Goal: Check status: Check status

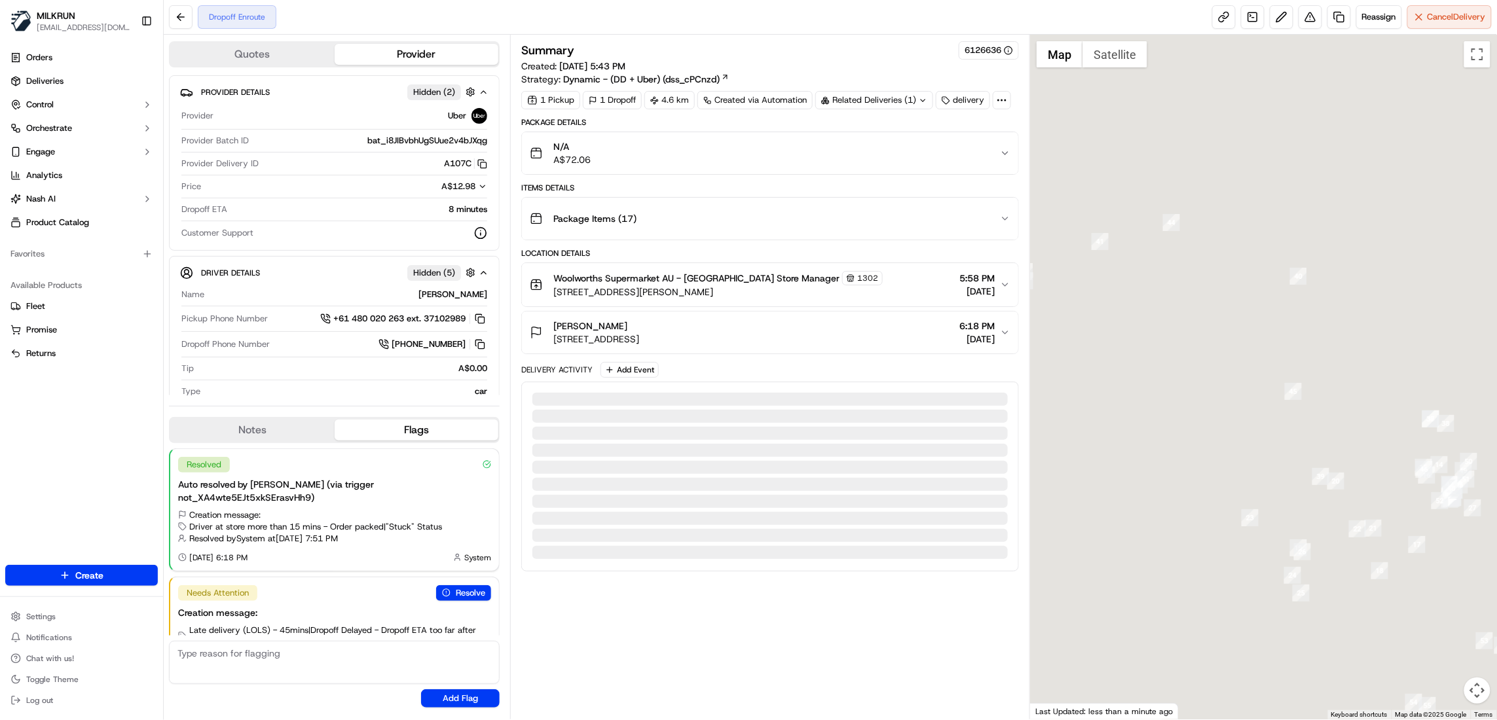
scroll to position [27, 0]
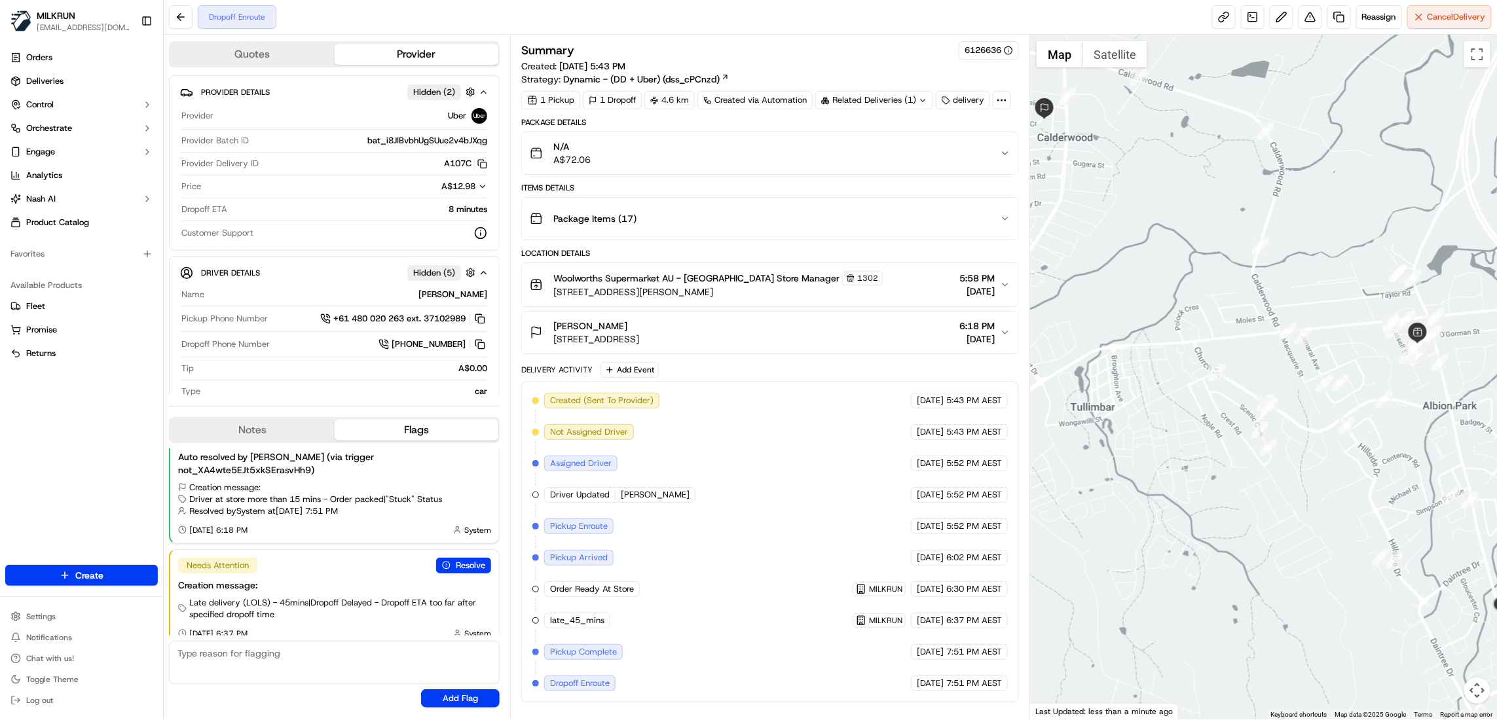
drag, startPoint x: 1134, startPoint y: 592, endPoint x: 1105, endPoint y: 458, distance: 137.3
click at [1101, 448] on div at bounding box center [1263, 377] width 467 height 685
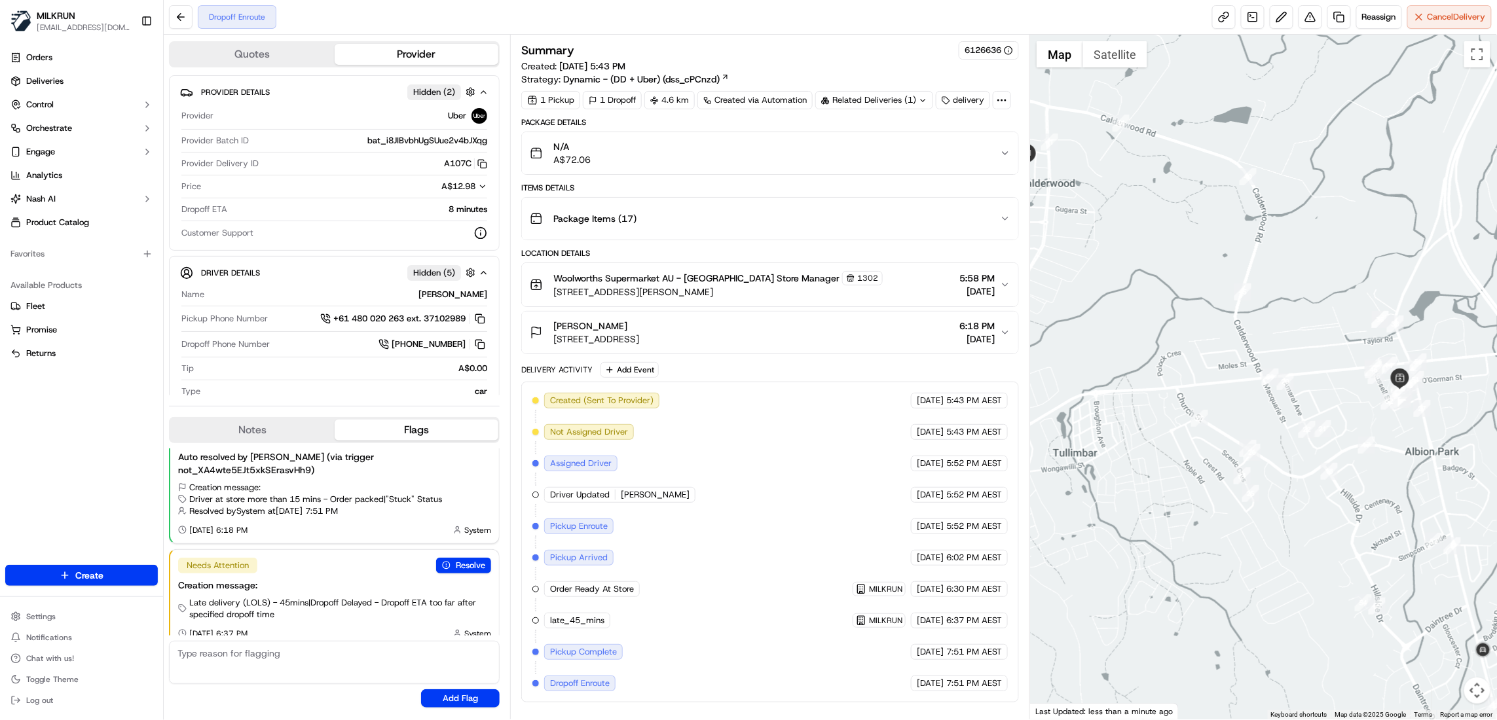
click at [1473, 699] on button "Map camera controls" at bounding box center [1477, 691] width 26 height 26
click at [1453, 691] on button "Zoom out" at bounding box center [1444, 691] width 26 height 26
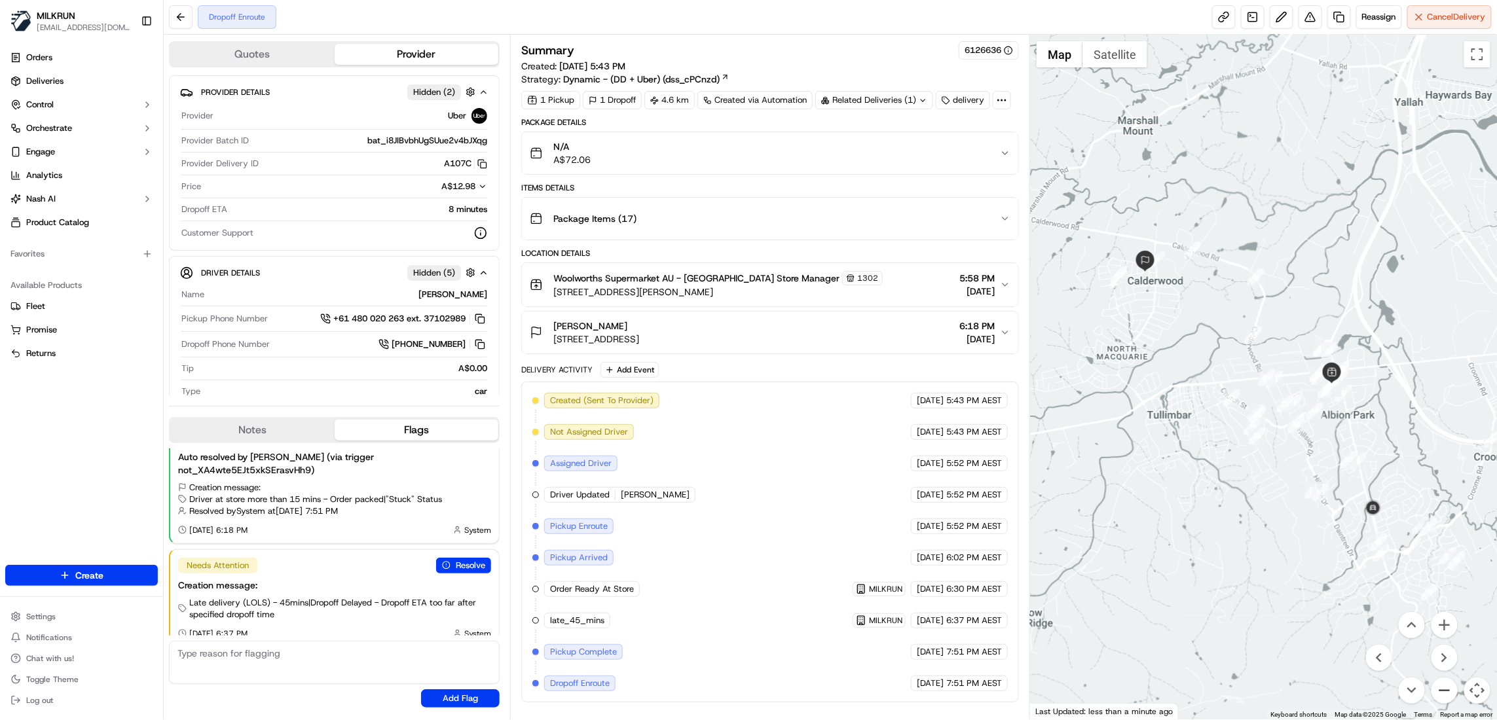
click at [1453, 691] on button "Zoom out" at bounding box center [1444, 691] width 26 height 26
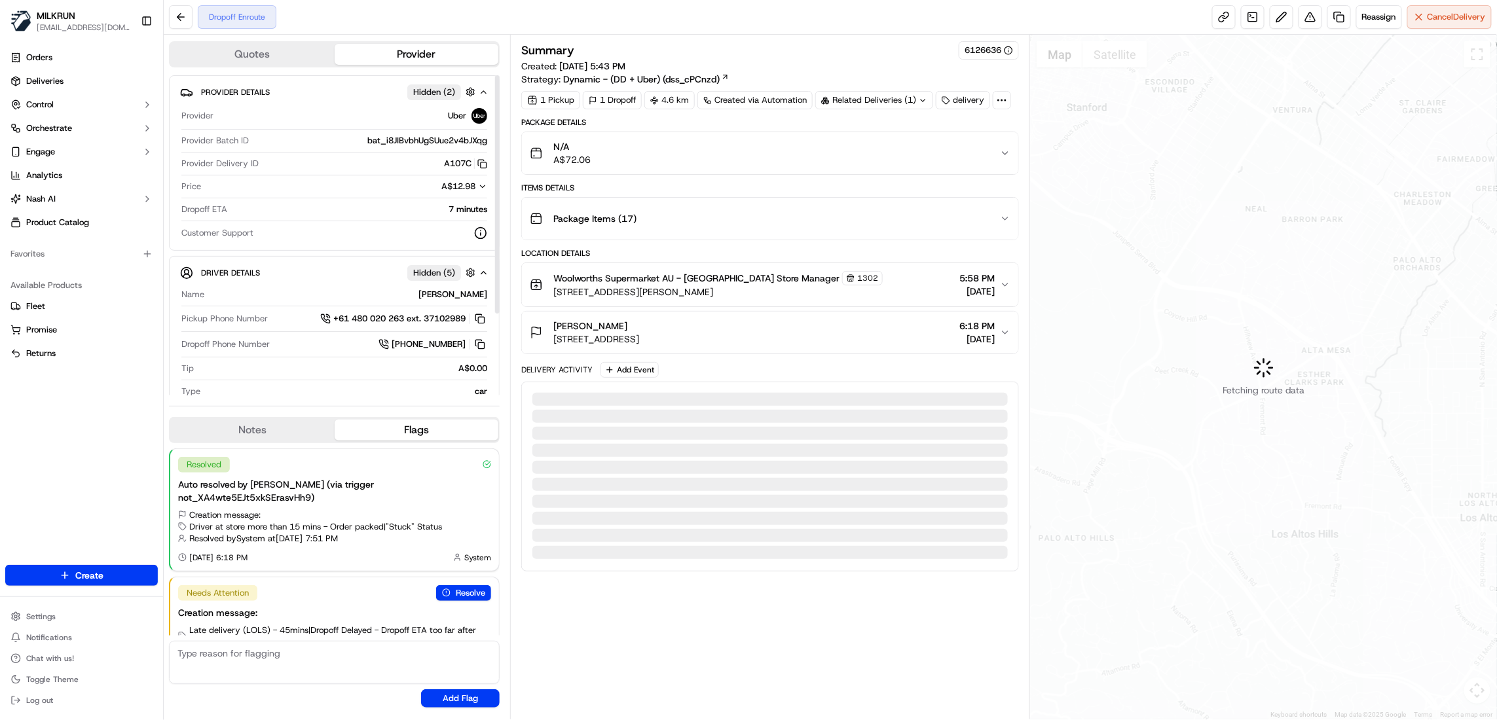
scroll to position [27, 0]
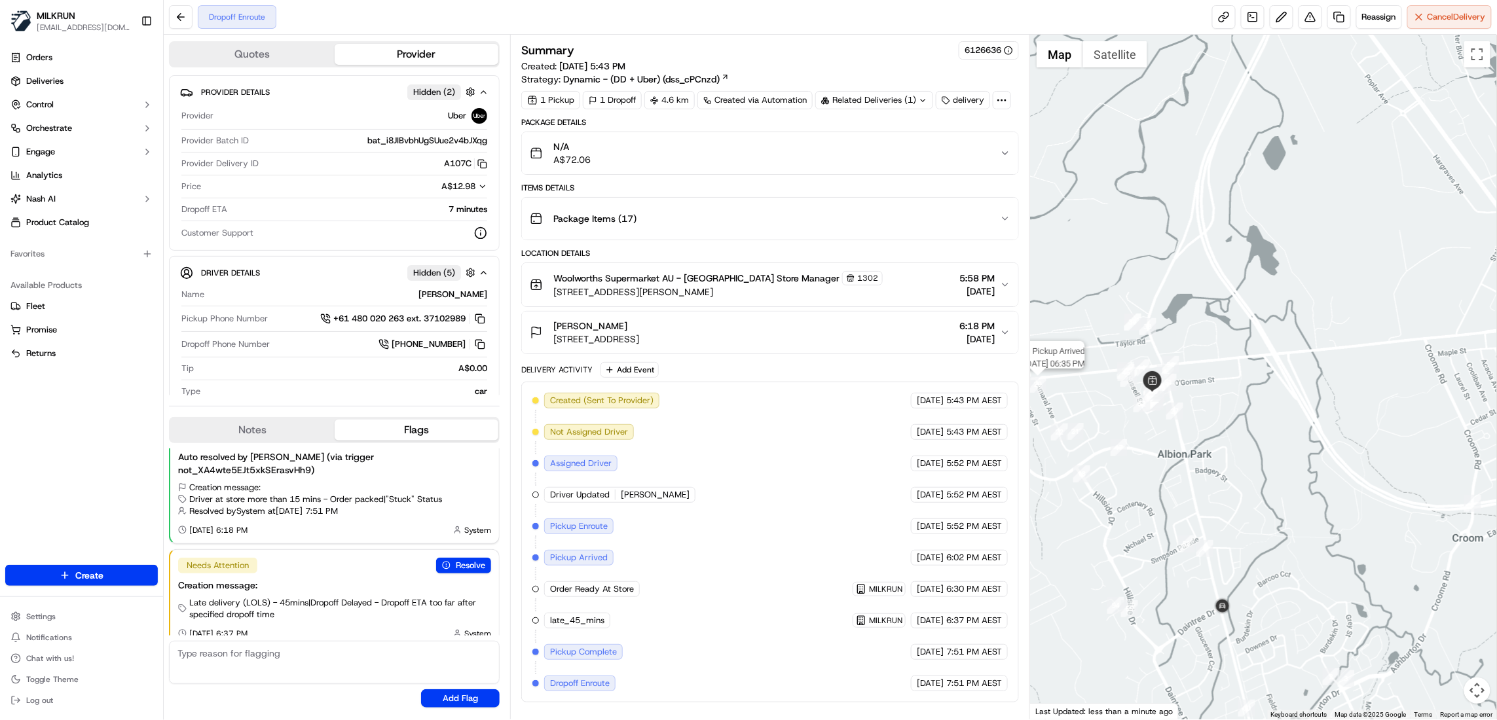
drag, startPoint x: 1343, startPoint y: 508, endPoint x: 1046, endPoint y: 392, distance: 319.6
click at [1046, 392] on div "Status : Pickup Arrived Date : 09/15/2025 06:35 PM" at bounding box center [1263, 377] width 467 height 685
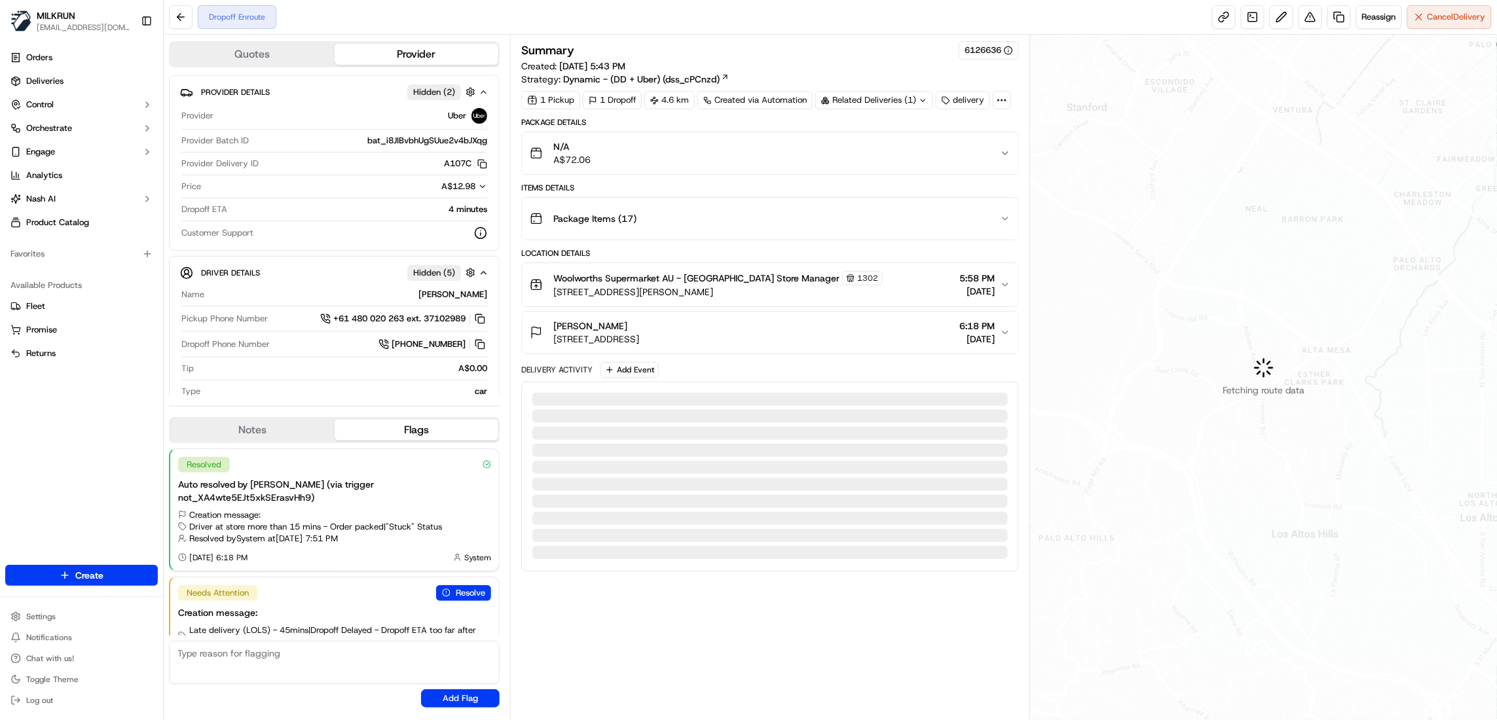
scroll to position [27, 0]
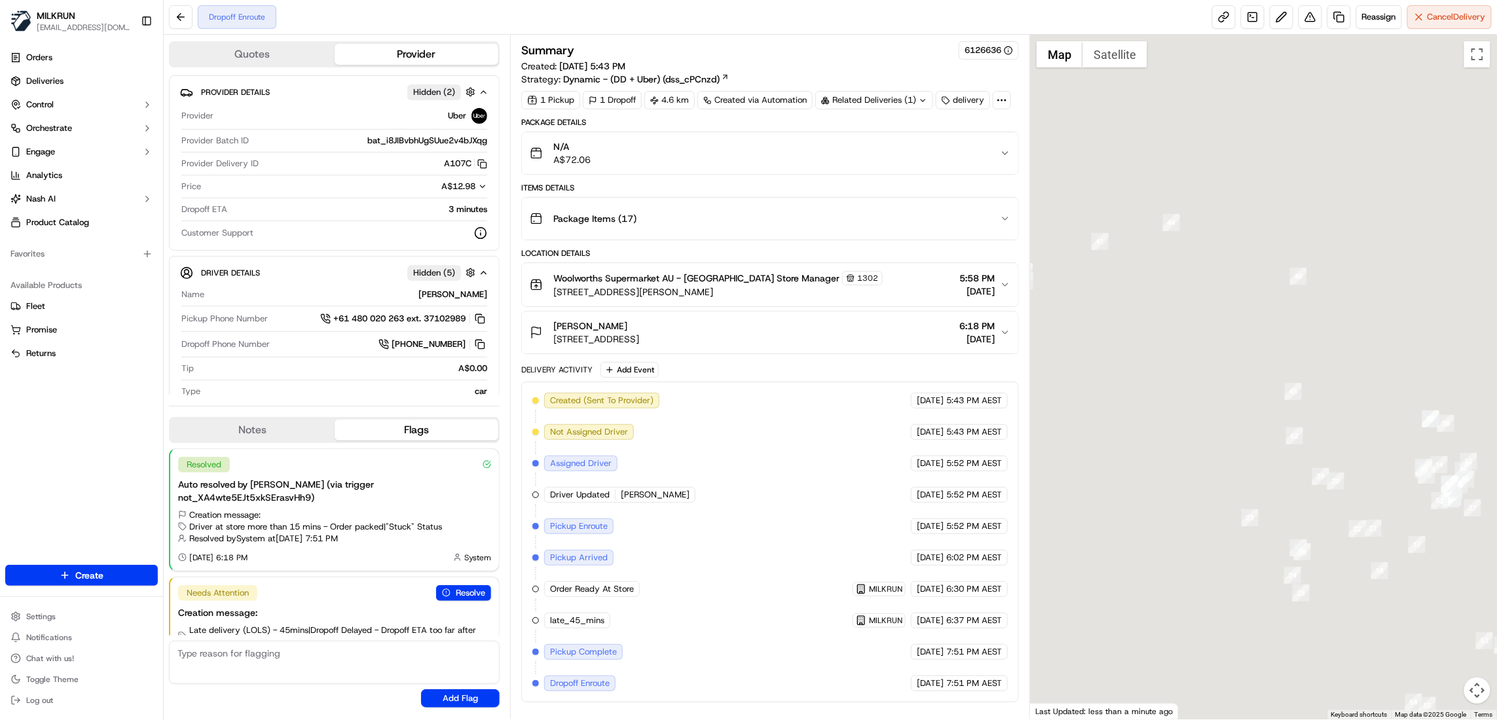
scroll to position [27, 0]
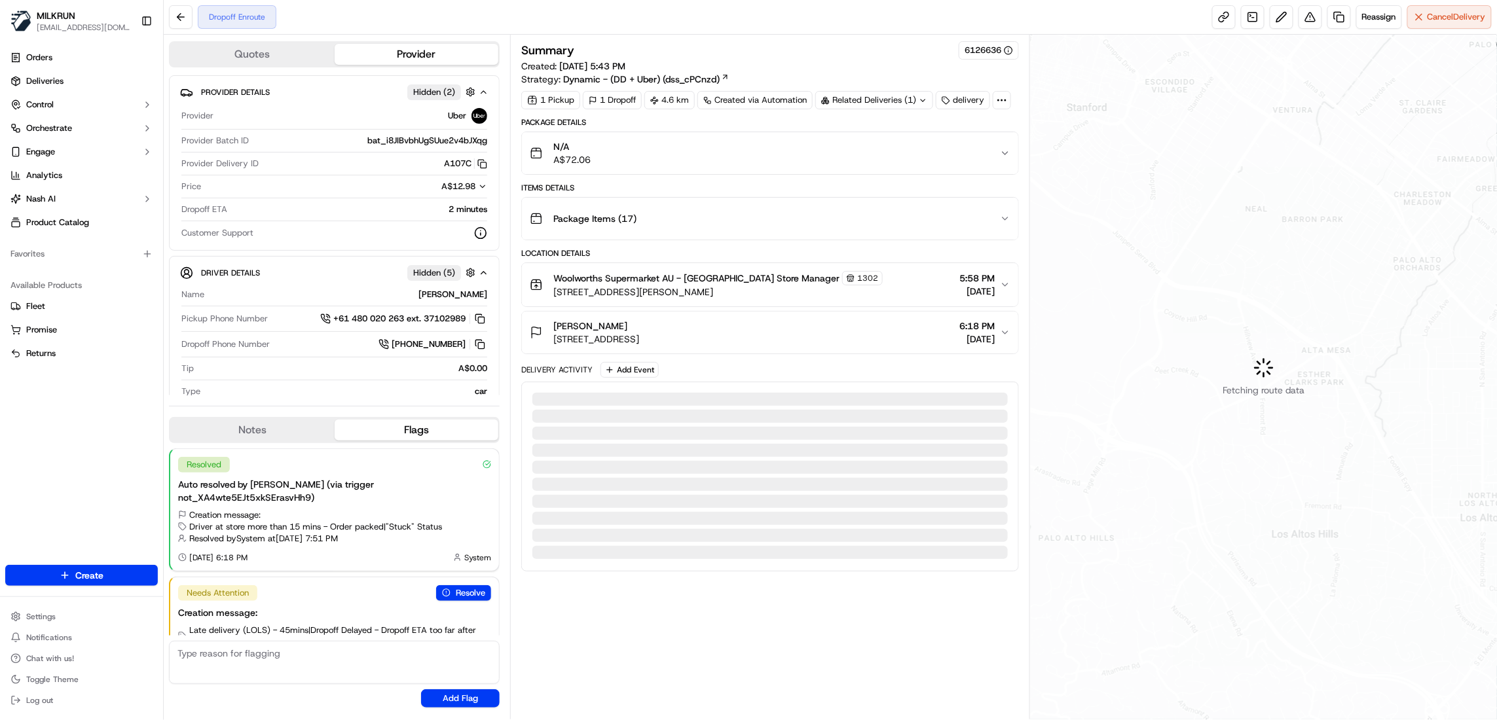
scroll to position [27, 0]
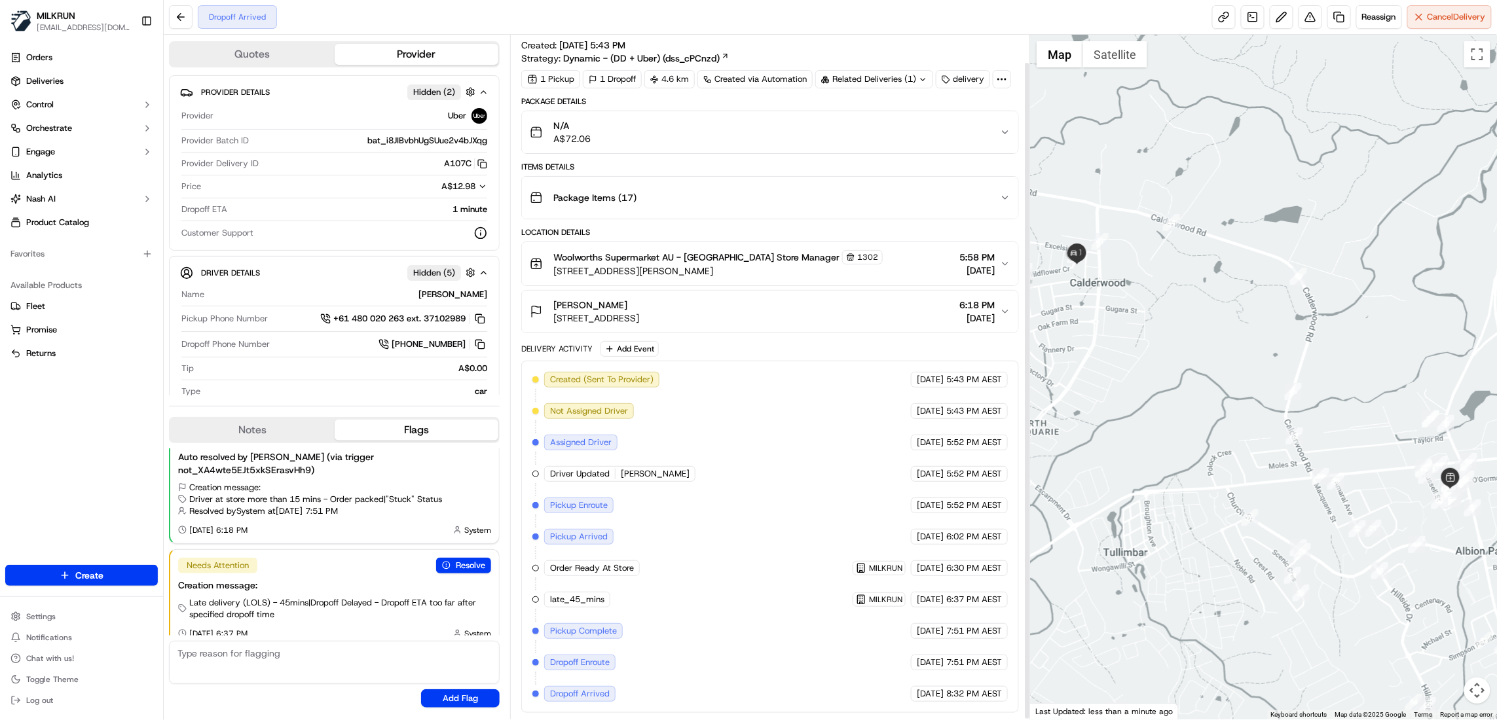
scroll to position [29, 0]
